Goal: Task Accomplishment & Management: Manage account settings

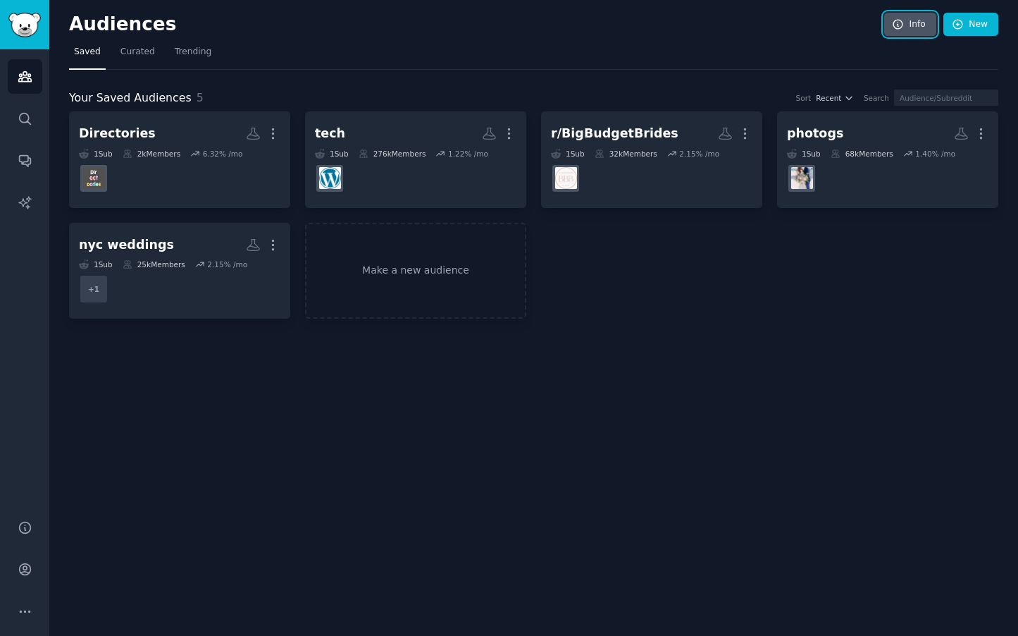
click at [915, 24] on link "Info" at bounding box center [910, 25] width 52 height 24
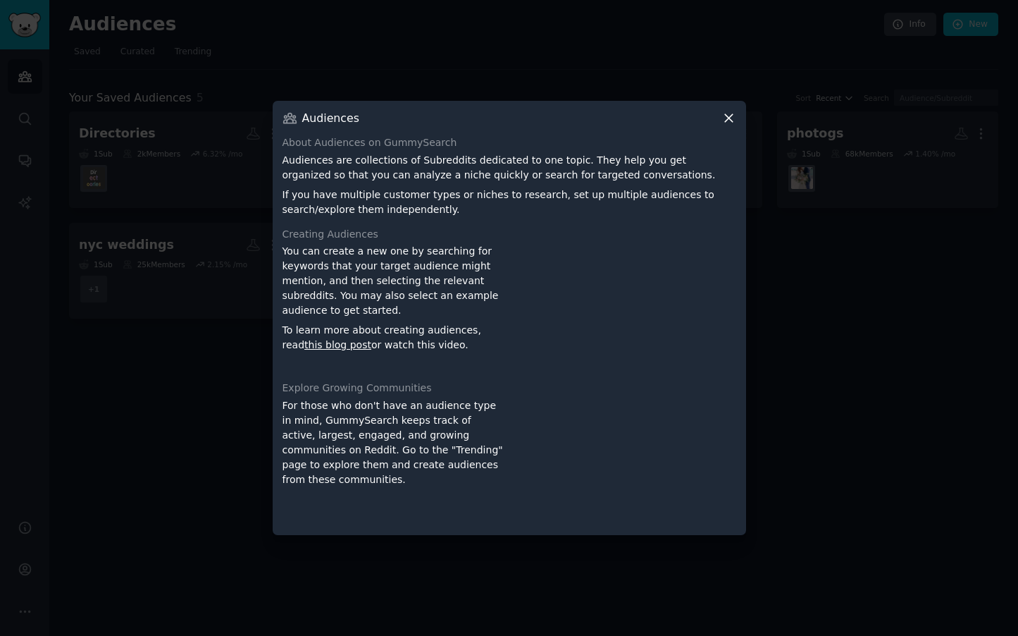
click at [729, 119] on icon at bounding box center [729, 119] width 8 height 8
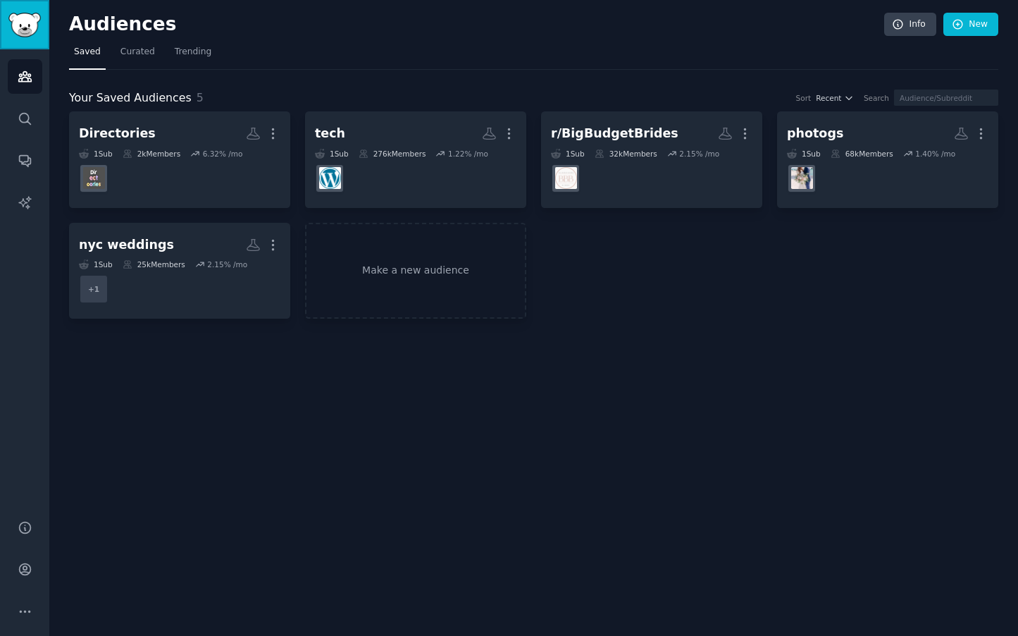
click at [24, 25] on img "Sidebar" at bounding box center [24, 25] width 32 height 25
click at [33, 572] on link "Account" at bounding box center [25, 569] width 35 height 35
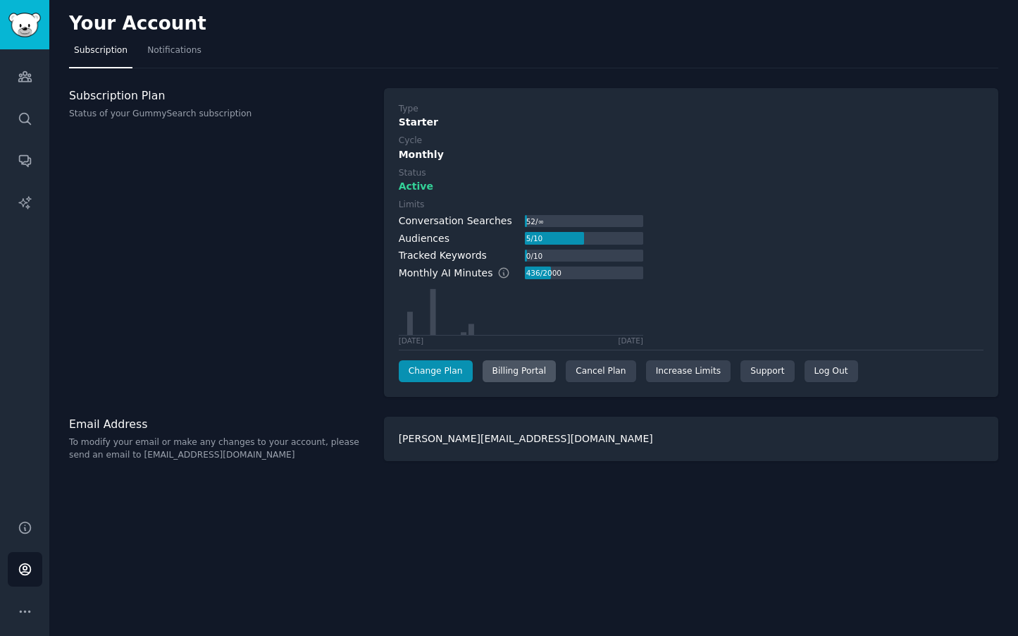
click at [519, 369] on div "Billing Portal" at bounding box center [520, 371] width 74 height 23
click at [436, 368] on link "Change Plan" at bounding box center [436, 371] width 74 height 23
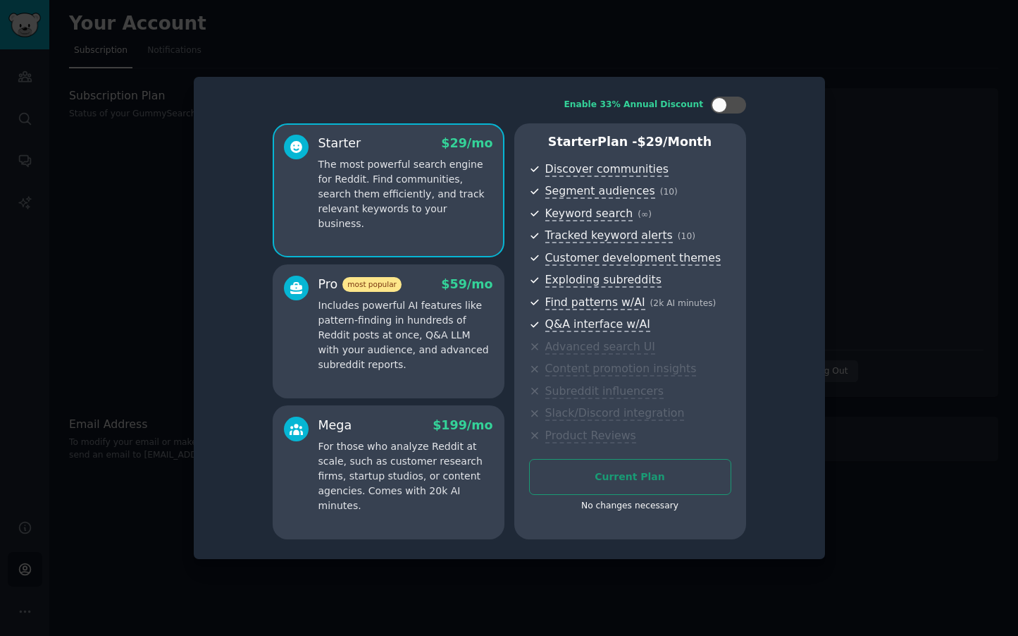
click at [784, 276] on div "Enable 33% Annual Discount Starter $ 29 /mo The most powerful search engine for…" at bounding box center [510, 318] width 612 height 462
click at [135, 274] on div at bounding box center [509, 318] width 1018 height 636
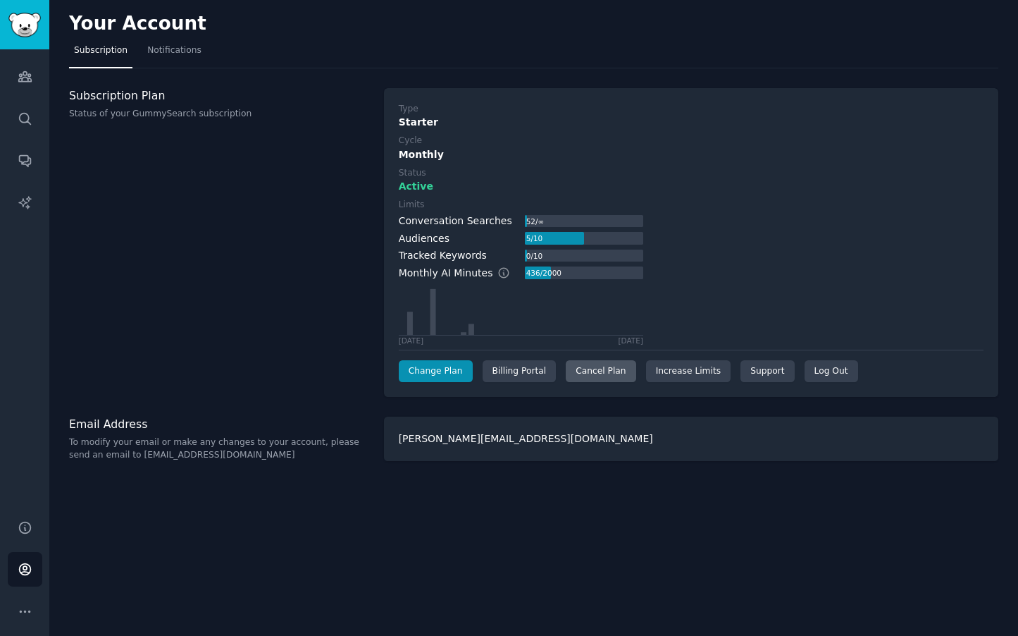
click at [597, 364] on div "Cancel Plan" at bounding box center [601, 371] width 70 height 23
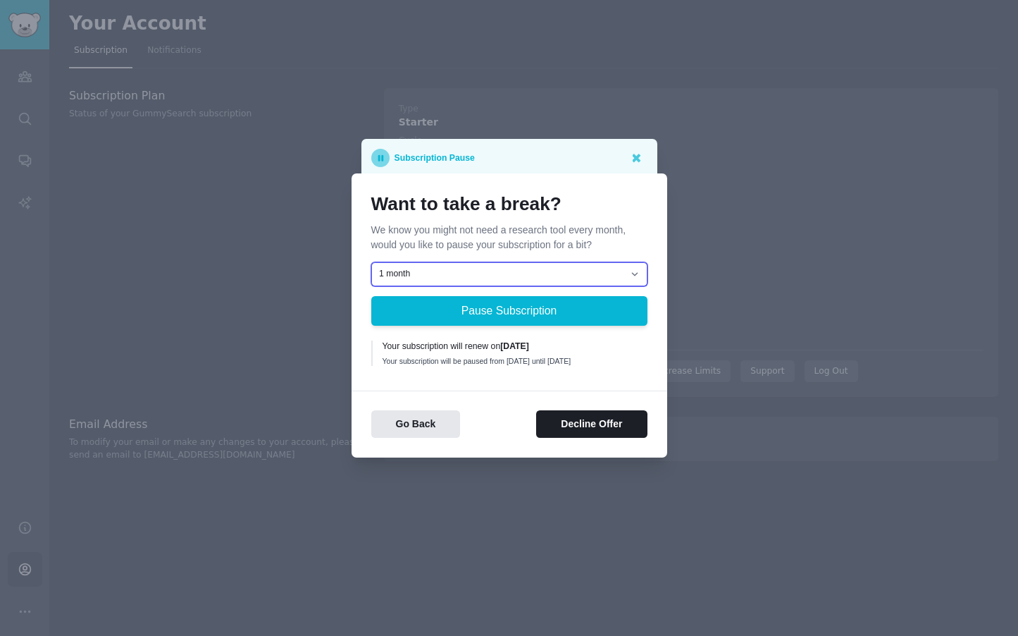
click at [632, 266] on select "1 month 2 months 3 months Choose a custom date to resume" at bounding box center [509, 274] width 276 height 24
select select "[object Object]"
click at [371, 262] on select "1 month 2 months 3 months Choose a custom date to resume" at bounding box center [509, 274] width 276 height 24
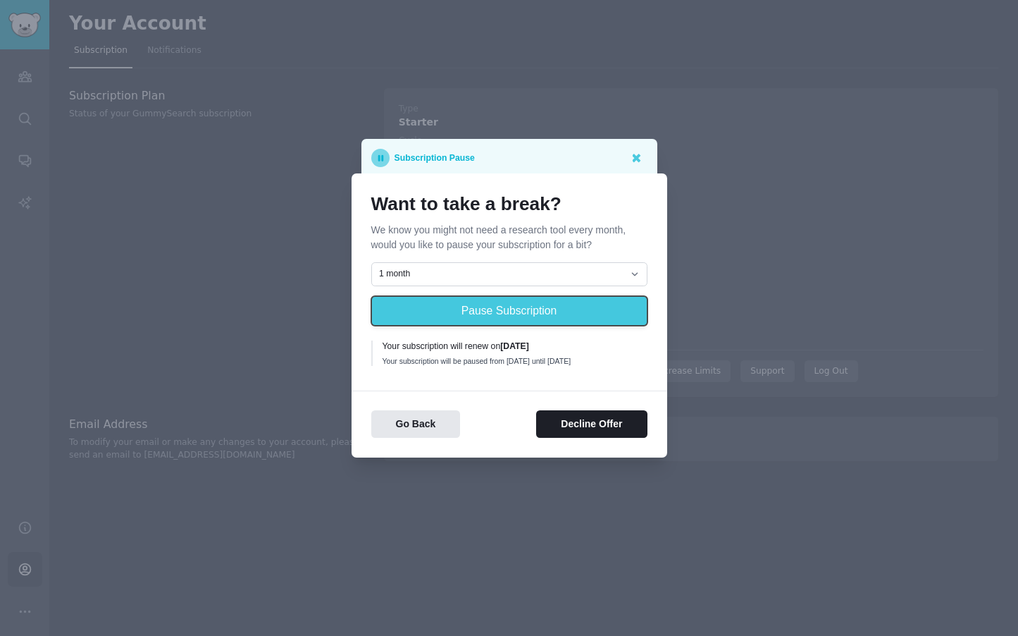
click at [524, 306] on button "Pause Subscription" at bounding box center [509, 311] width 276 height 30
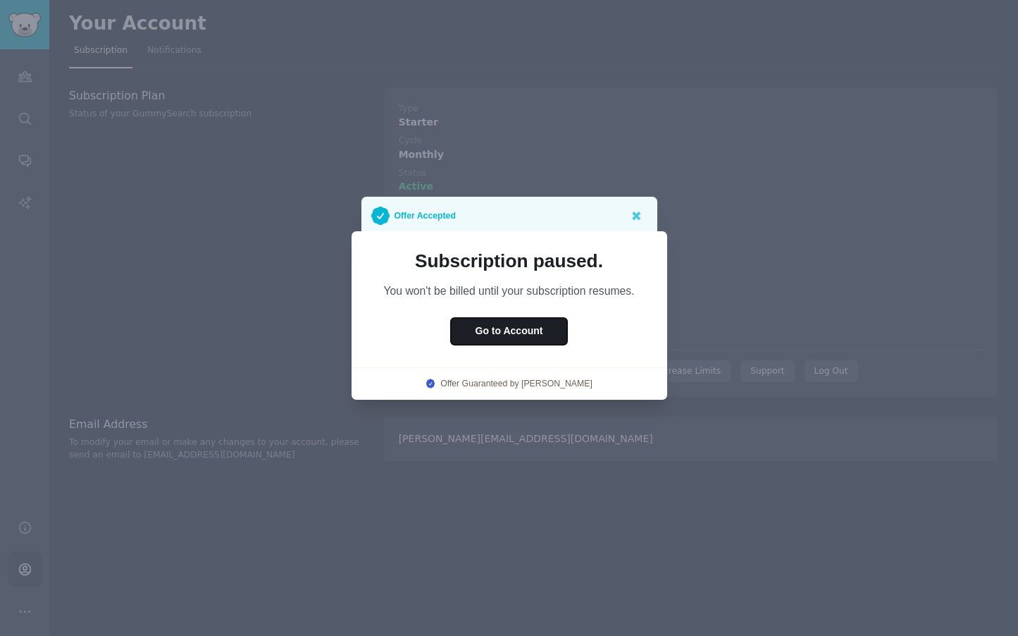
click at [515, 333] on button "Go to Account" at bounding box center [509, 331] width 117 height 27
